Goal: Information Seeking & Learning: Learn about a topic

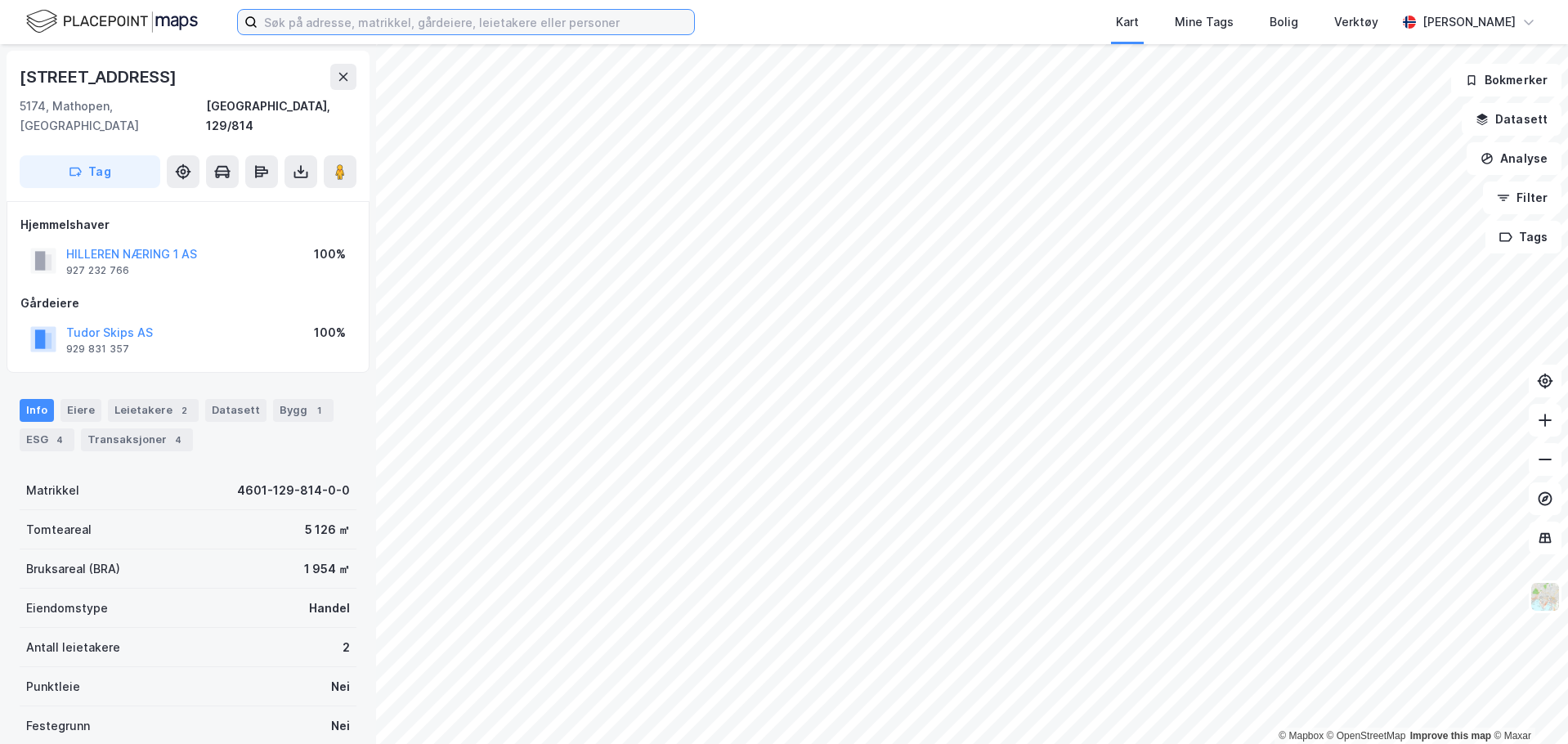
click at [507, 24] on input at bounding box center [476, 22] width 436 height 25
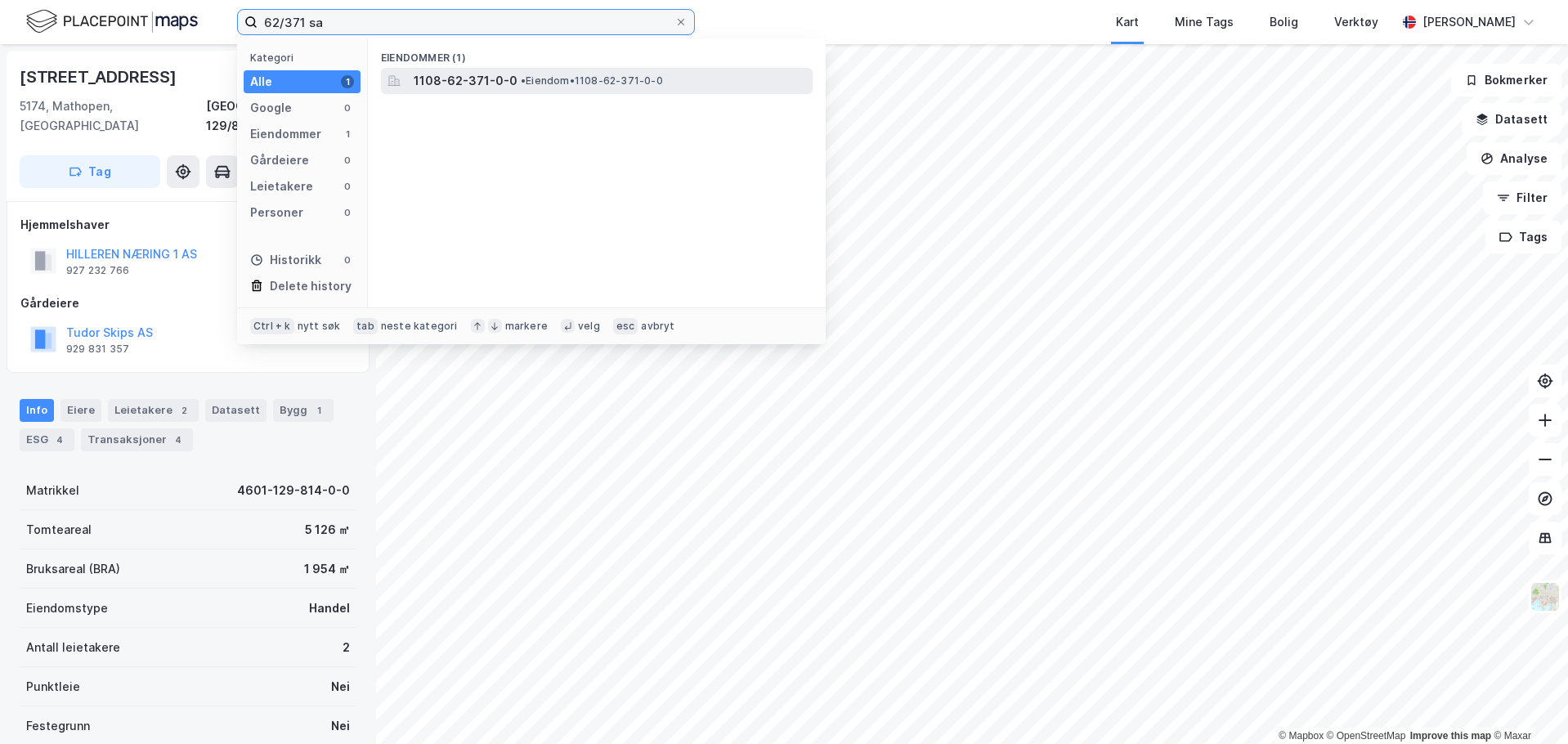
type input "62/371 sa"
click at [469, 75] on span "1108-62-371-0-0" at bounding box center [466, 81] width 104 height 20
